Goal: Information Seeking & Learning: Learn about a topic

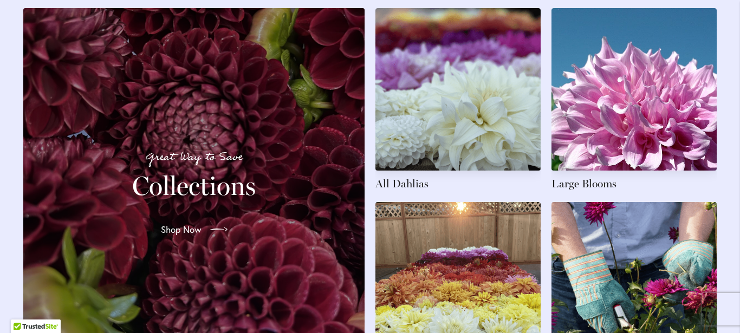
scroll to position [1641, 0]
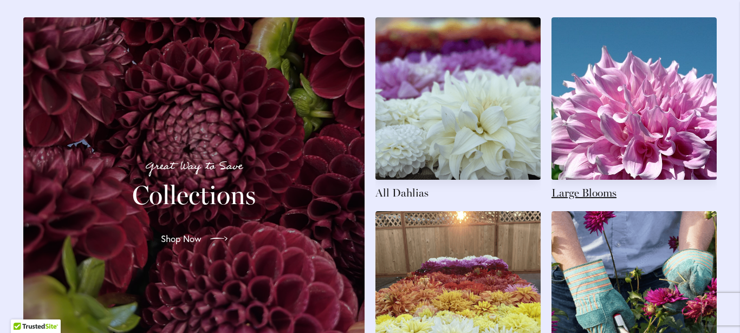
click at [635, 122] on link at bounding box center [634, 108] width 165 height 183
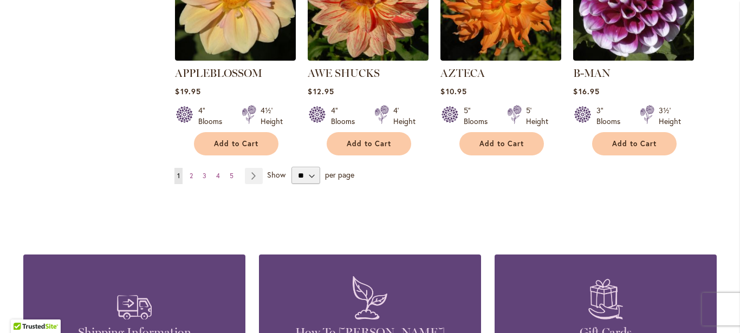
scroll to position [1040, 0]
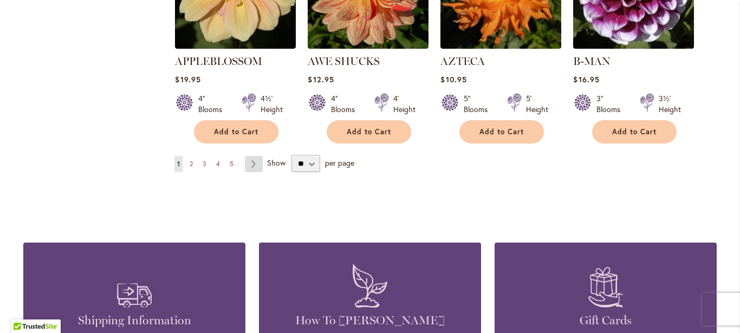
click at [249, 156] on link "Page Next" at bounding box center [254, 164] width 18 height 16
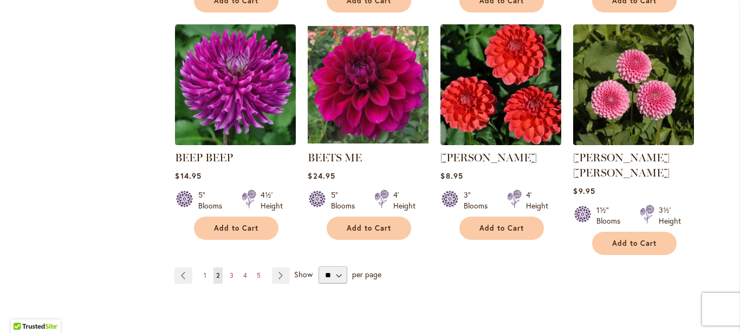
scroll to position [932, 0]
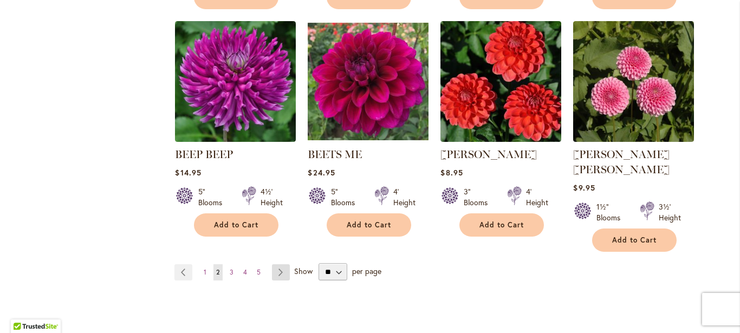
click at [275, 264] on link "Page Next" at bounding box center [281, 272] width 18 height 16
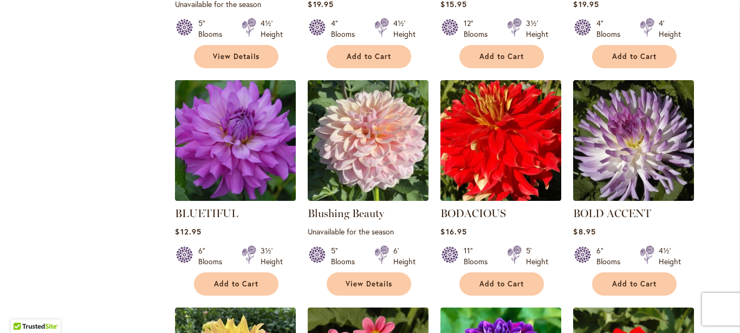
scroll to position [655, 0]
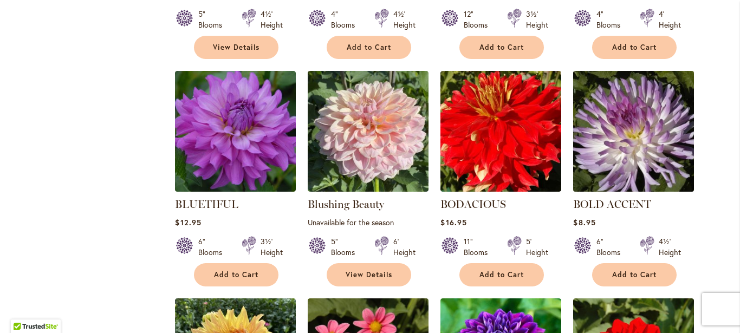
click at [611, 142] on img at bounding box center [634, 131] width 127 height 127
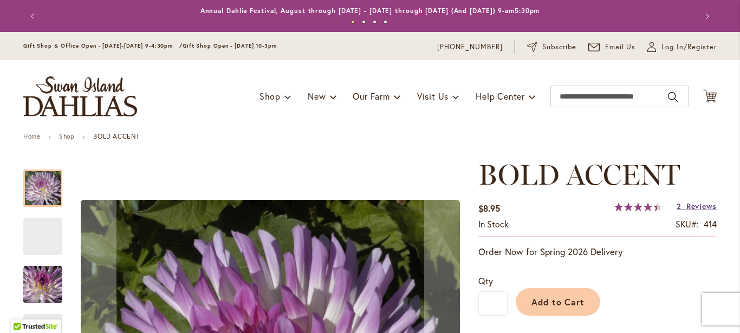
click at [688, 205] on span "Reviews" at bounding box center [702, 206] width 30 height 10
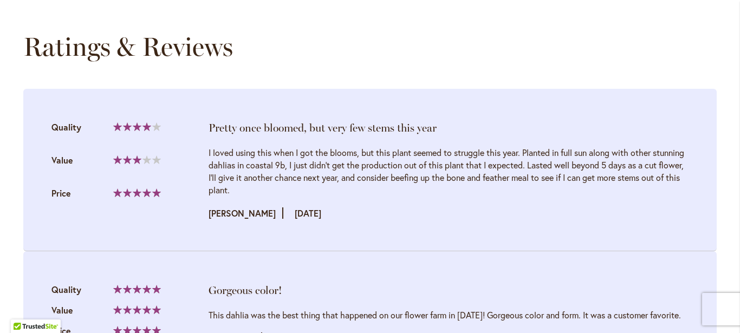
scroll to position [1111, 0]
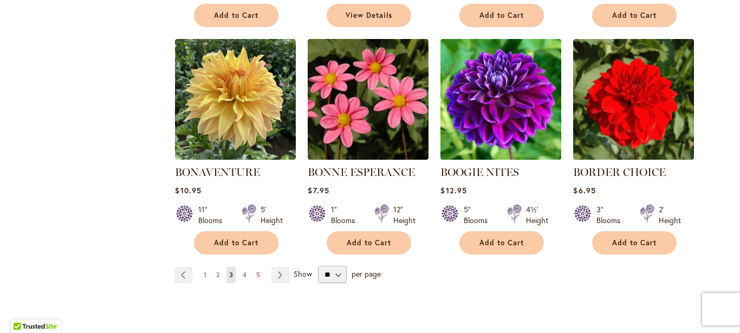
scroll to position [917, 0]
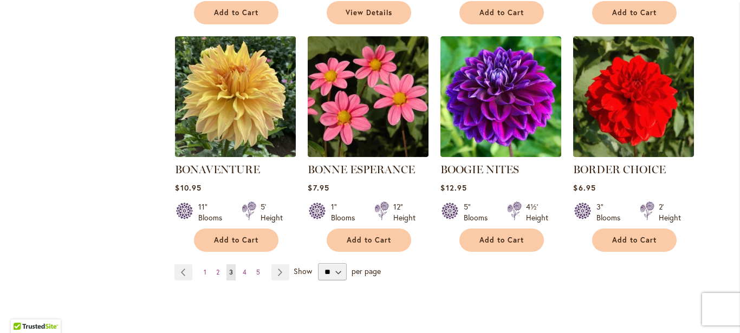
click at [238, 135] on img at bounding box center [235, 97] width 127 height 127
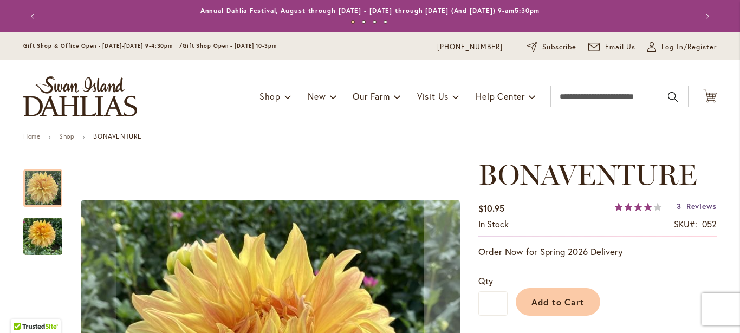
click at [695, 205] on span "Reviews" at bounding box center [702, 206] width 30 height 10
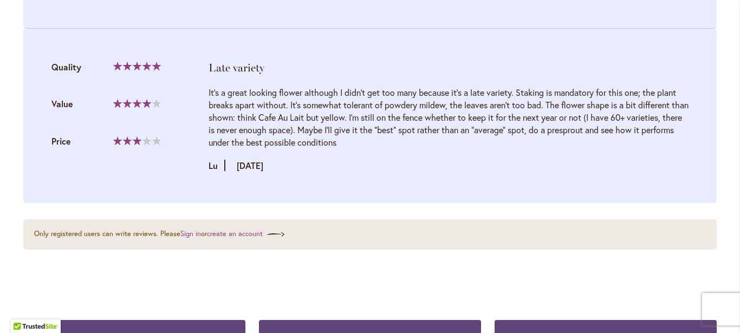
scroll to position [1445, 0]
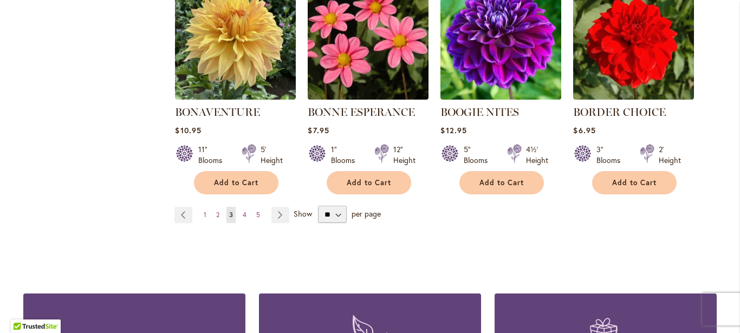
scroll to position [977, 0]
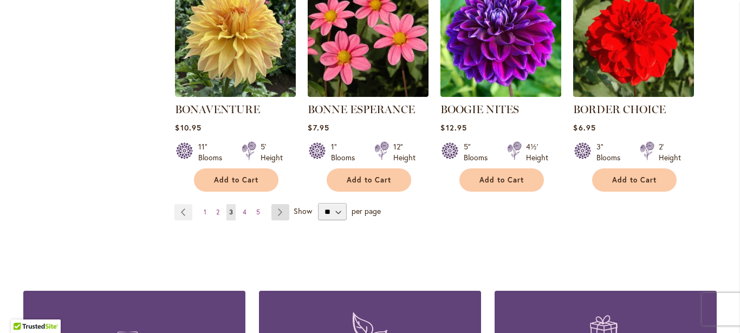
click at [280, 207] on link "Page Next" at bounding box center [280, 212] width 18 height 16
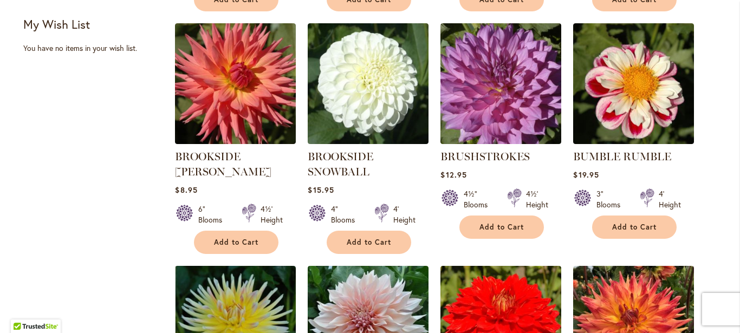
scroll to position [477, 0]
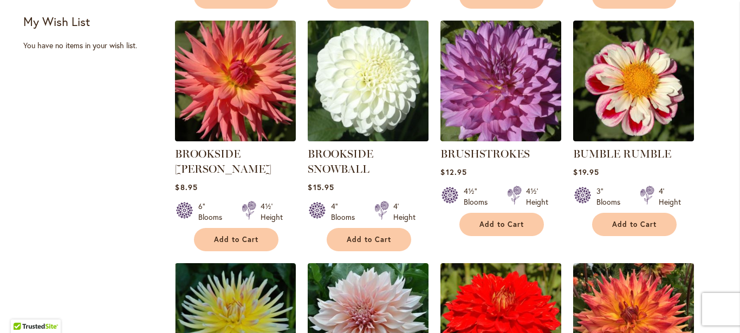
click at [367, 86] on img at bounding box center [368, 81] width 127 height 127
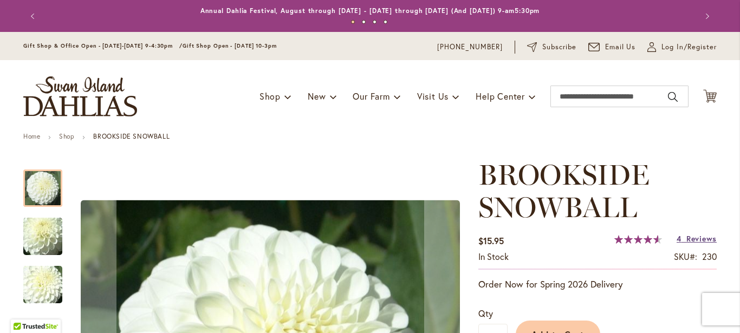
click at [691, 236] on span "Reviews" at bounding box center [702, 239] width 30 height 10
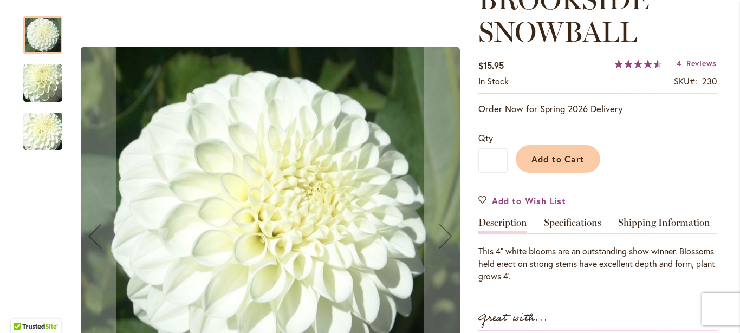
scroll to position [147, 0]
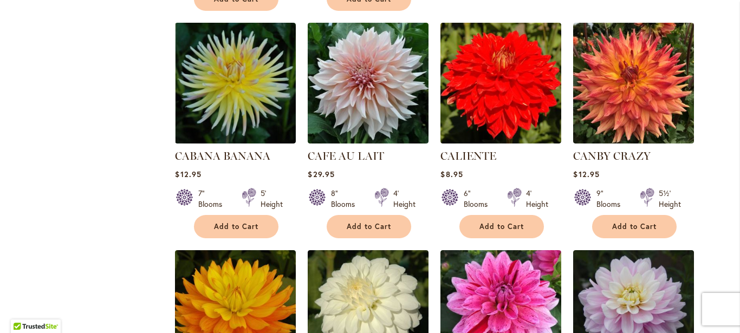
scroll to position [721, 0]
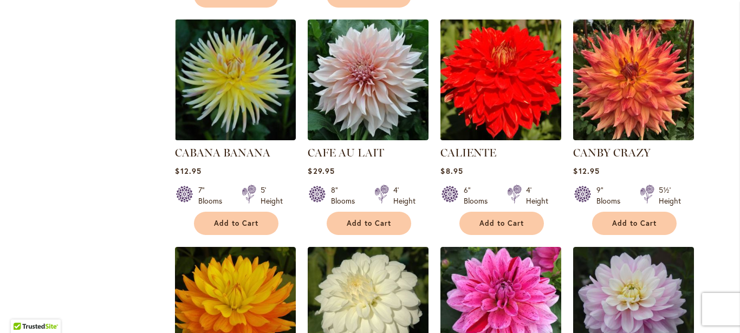
click at [468, 121] on img at bounding box center [501, 80] width 127 height 127
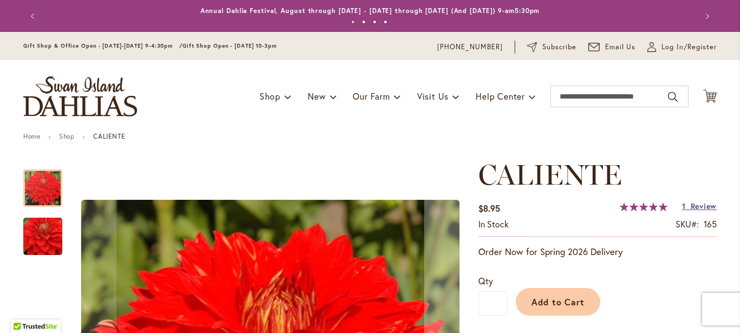
click at [698, 208] on span "Review" at bounding box center [704, 206] width 26 height 10
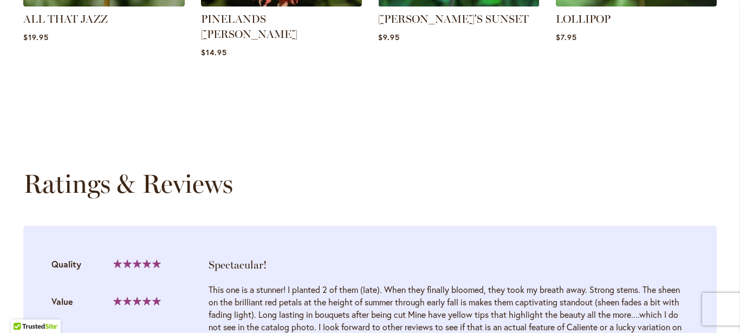
scroll to position [1121, 0]
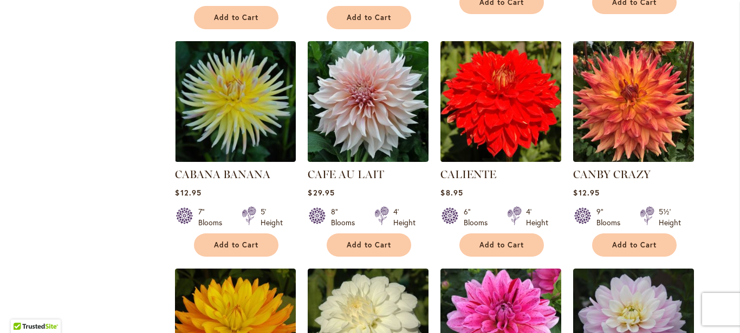
scroll to position [709, 0]
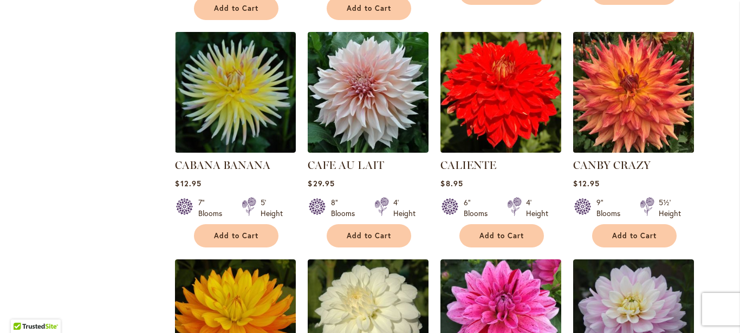
click at [644, 106] on img at bounding box center [634, 92] width 127 height 127
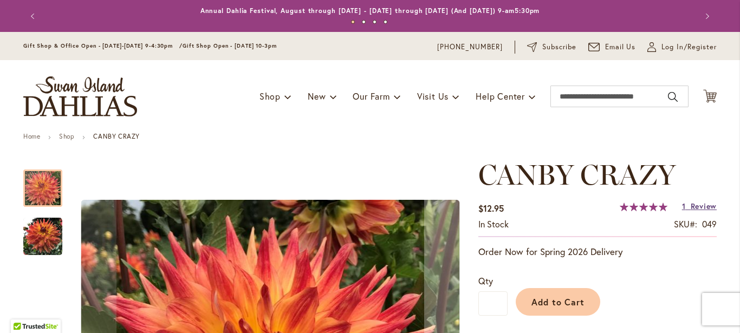
click at [691, 204] on span "Review" at bounding box center [704, 206] width 26 height 10
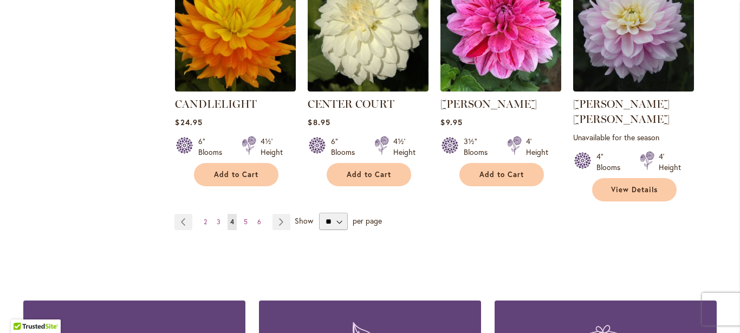
scroll to position [1004, 0]
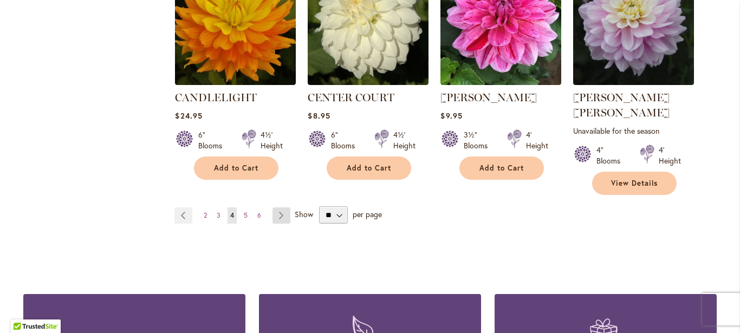
click at [277, 208] on link "Page Next" at bounding box center [282, 216] width 18 height 16
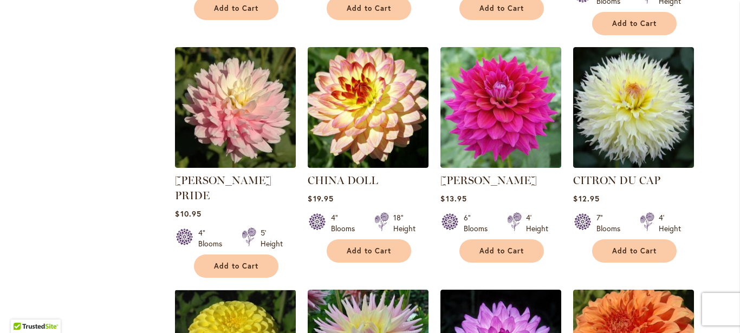
scroll to position [715, 0]
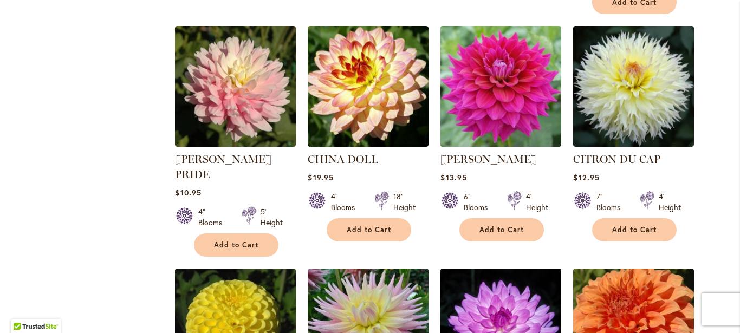
click at [494, 90] on img at bounding box center [501, 86] width 127 height 127
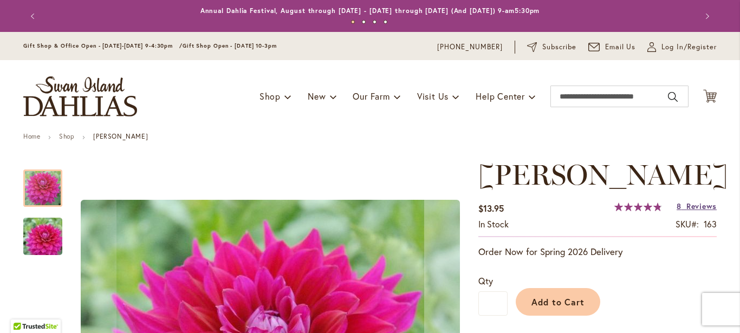
click at [687, 206] on span "Reviews" at bounding box center [702, 206] width 30 height 10
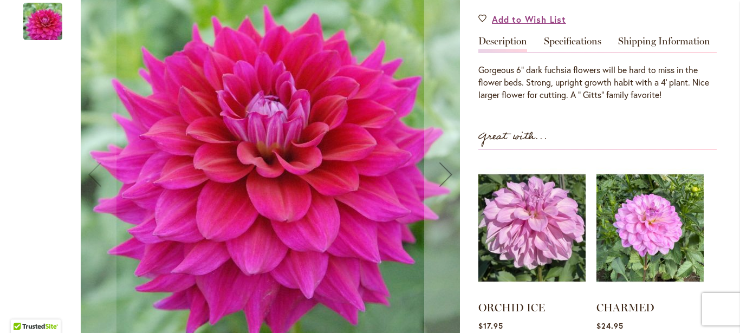
scroll to position [214, 0]
